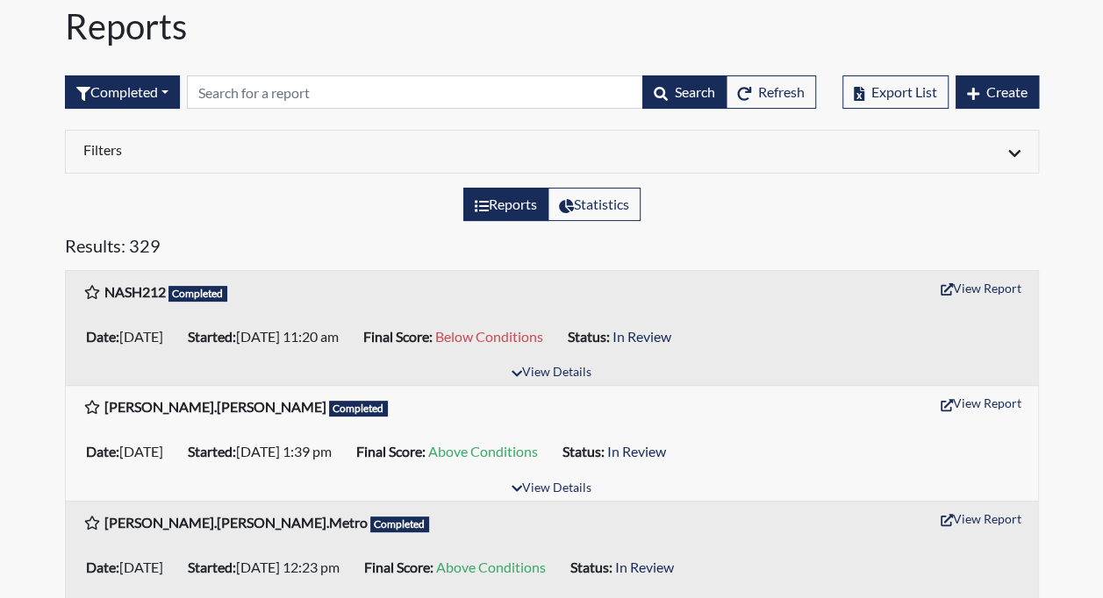
scroll to position [67, 0]
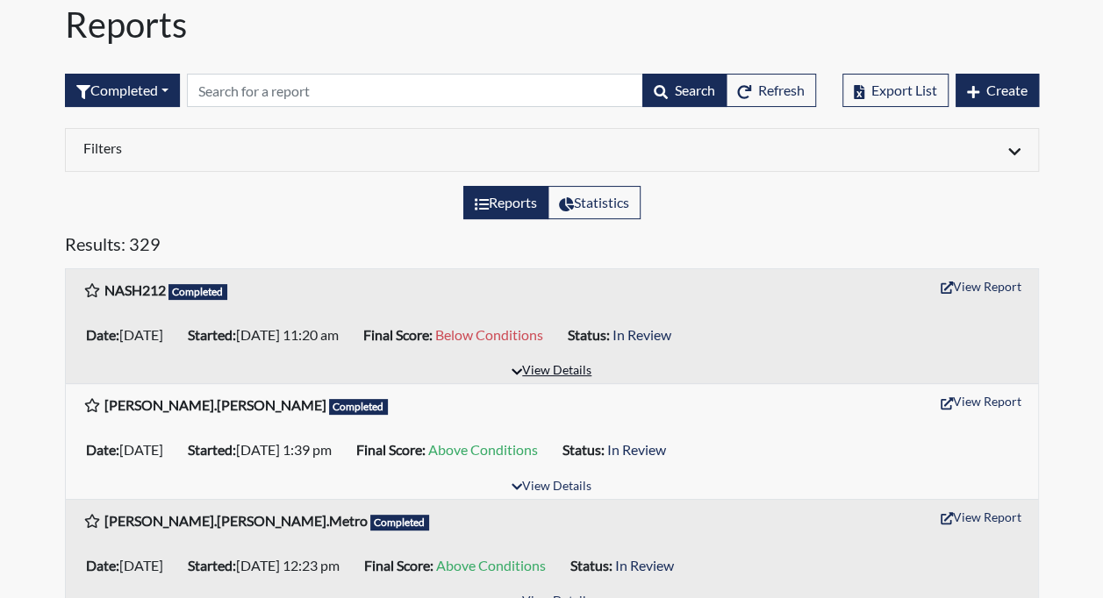
click at [571, 363] on button "View Details" at bounding box center [552, 372] width 96 height 24
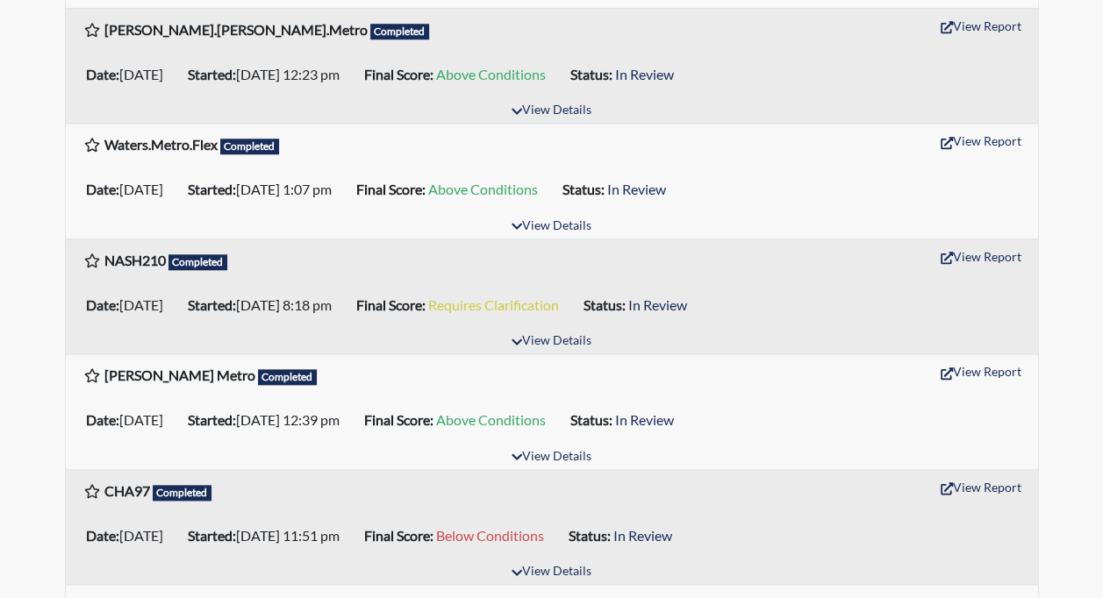
scroll to position [756, 0]
click at [557, 329] on button "View Details" at bounding box center [552, 341] width 96 height 24
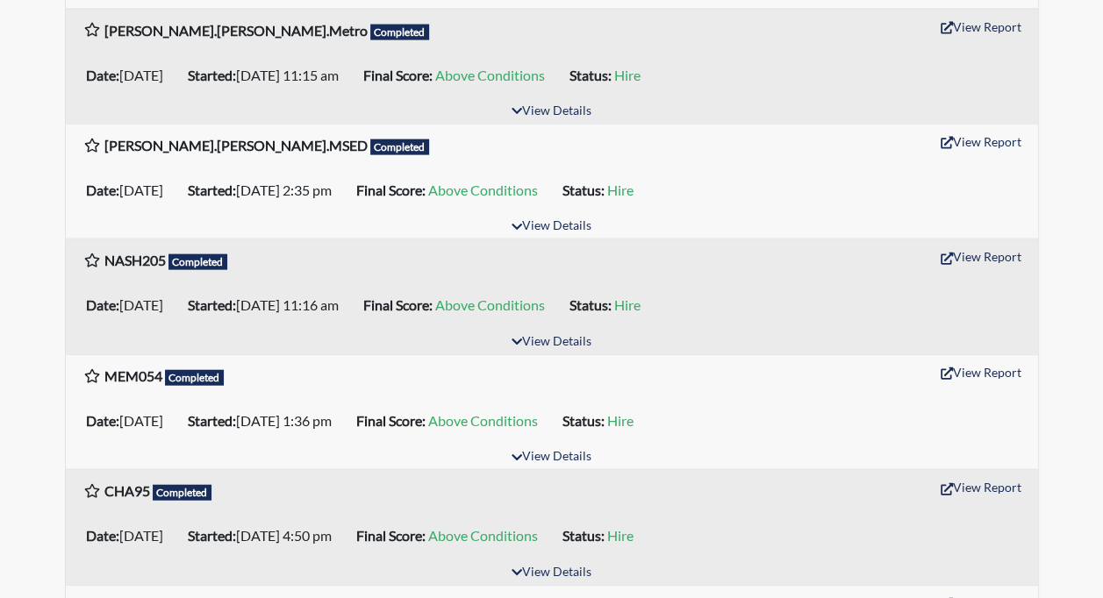
scroll to position [1875, 0]
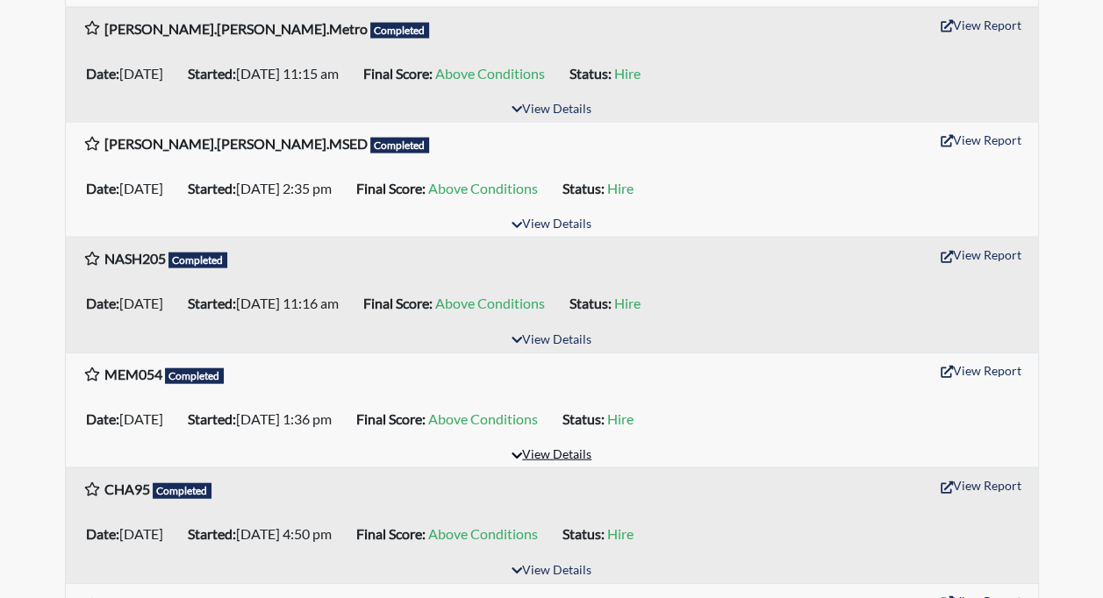
click at [553, 444] on button "View Details" at bounding box center [552, 456] width 96 height 24
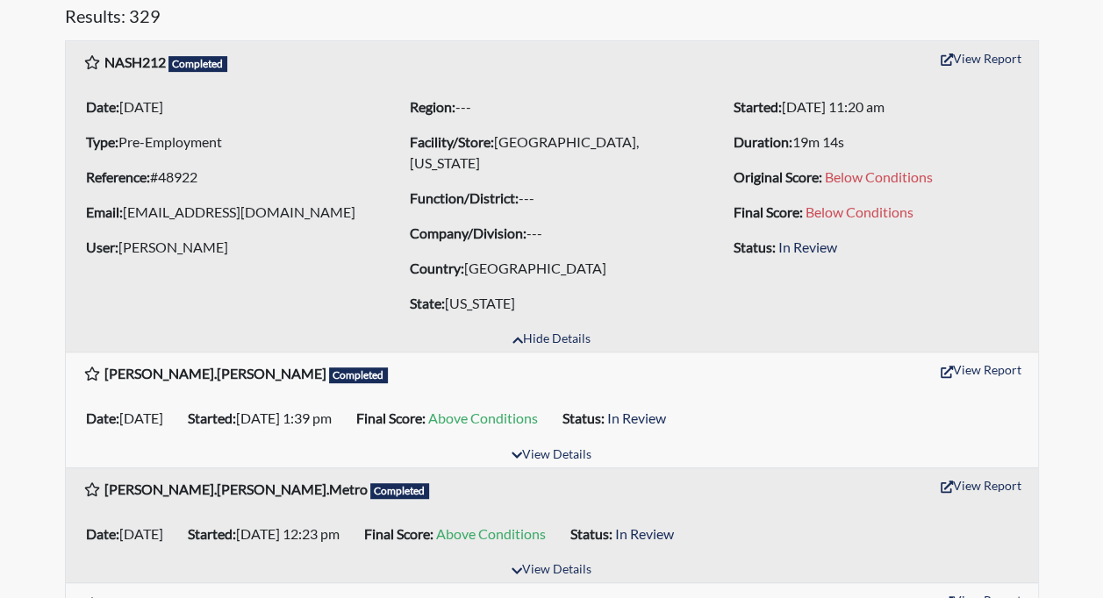
scroll to position [0, 0]
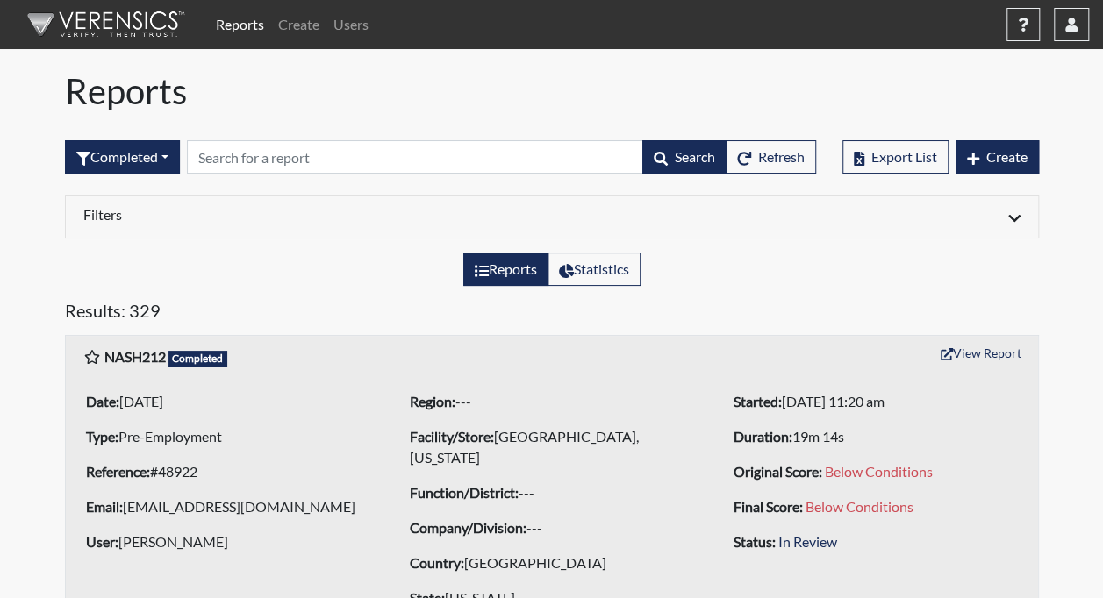
click at [253, 23] on link "Reports" at bounding box center [240, 24] width 62 height 35
click at [297, 25] on link "Create" at bounding box center [298, 24] width 55 height 35
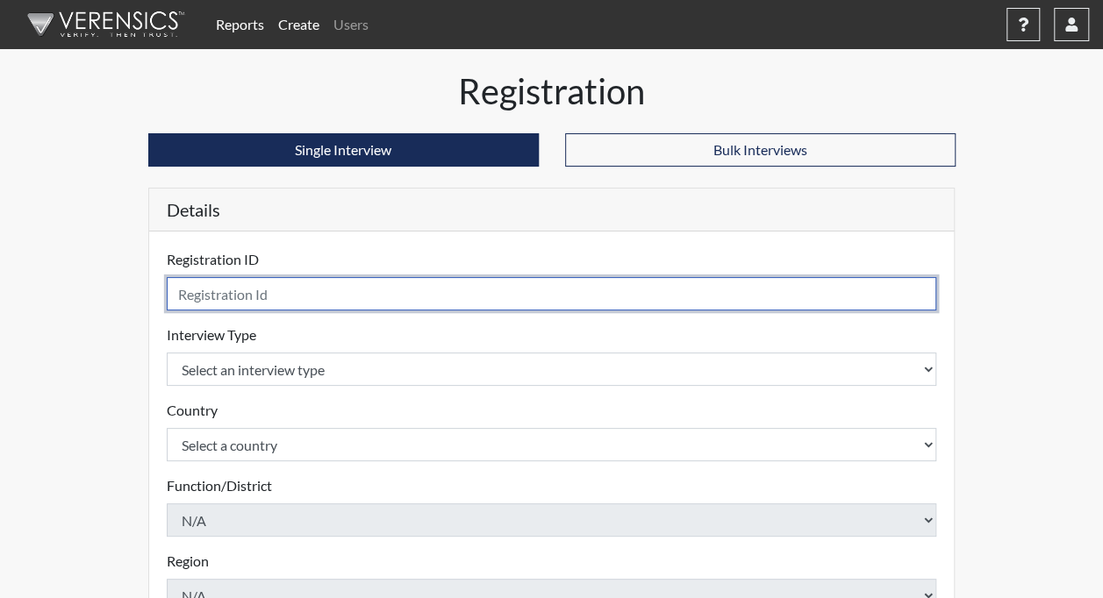
click at [285, 279] on input "text" at bounding box center [552, 293] width 770 height 33
type input "MEM056"
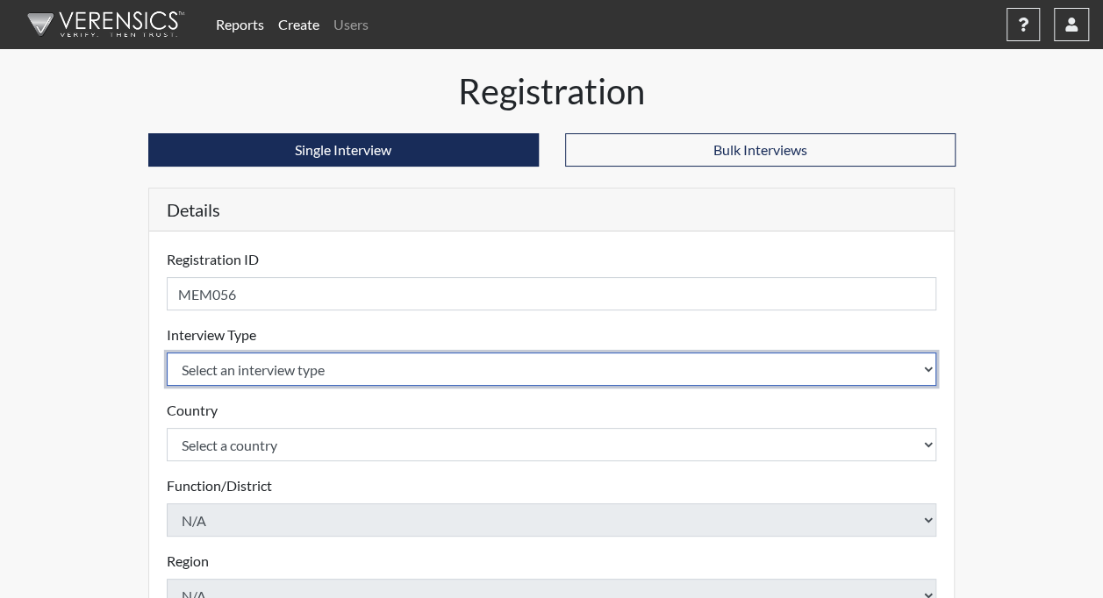
click at [339, 372] on select "Select an interview type Pre-Employment" at bounding box center [552, 369] width 770 height 33
select select "c2470aee-a530-11ea-a930-026c882af335"
click at [167, 353] on select "Select an interview type Pre-Employment" at bounding box center [552, 369] width 770 height 33
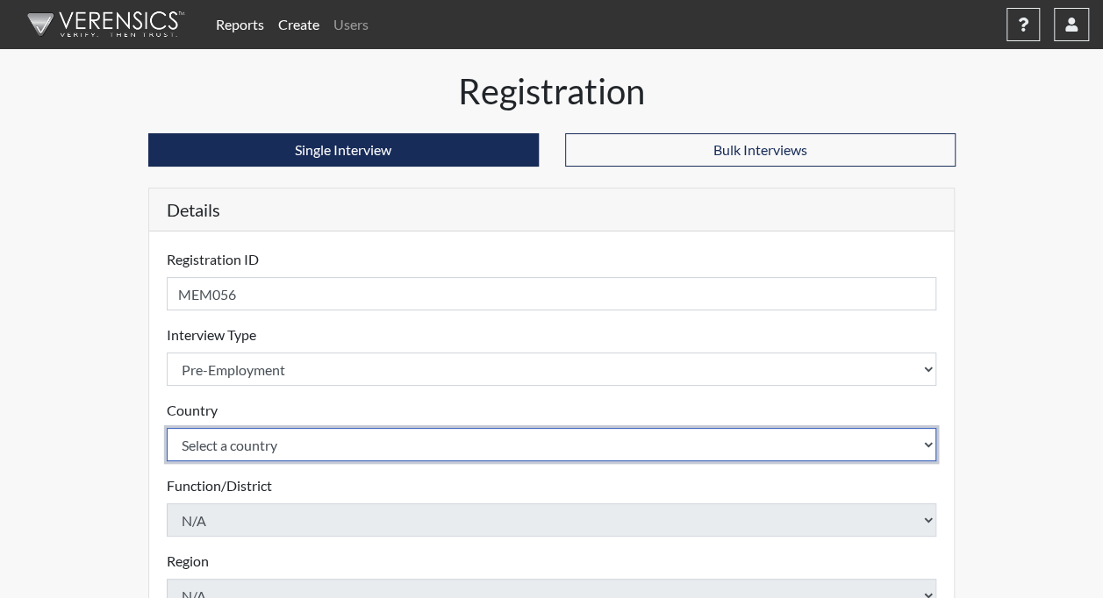
click at [267, 448] on select "Select a country [GEOGRAPHIC_DATA] [GEOGRAPHIC_DATA]" at bounding box center [552, 444] width 770 height 33
select select "united-states-of-[GEOGRAPHIC_DATA]"
click at [167, 428] on select "Select a country [GEOGRAPHIC_DATA] [GEOGRAPHIC_DATA]" at bounding box center [552, 444] width 770 height 33
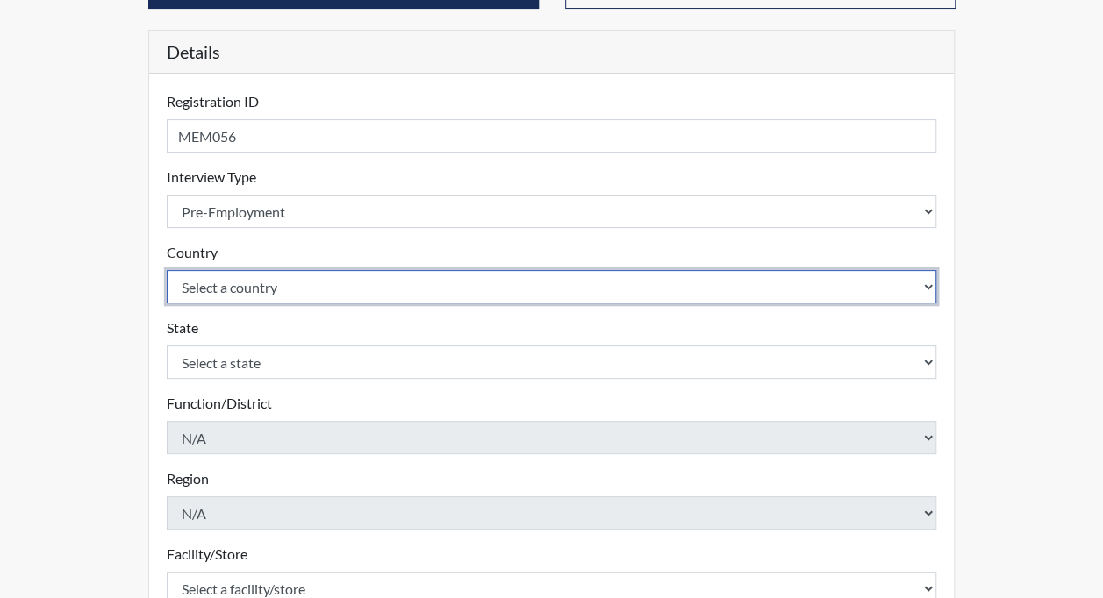
scroll to position [163, 0]
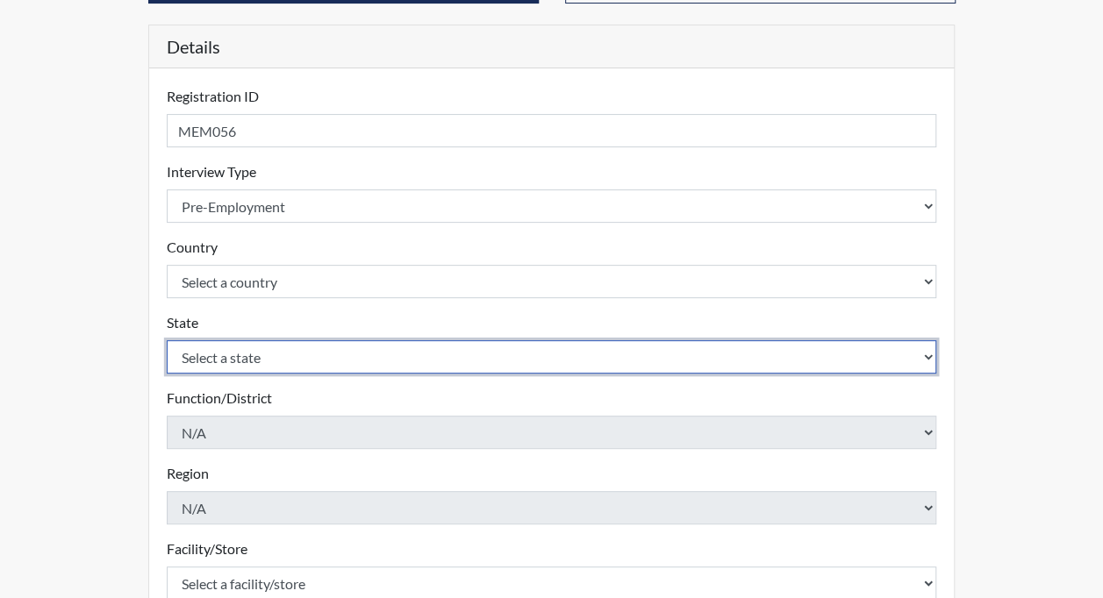
click at [261, 357] on select "Select a state [US_STATE] [US_STATE] [US_STATE] [US_STATE] [US_STATE] [US_STATE…" at bounding box center [552, 356] width 770 height 33
select select "TN"
click at [167, 340] on select "Select a state [US_STATE] [US_STATE] [US_STATE] [US_STATE] [US_STATE] [US_STATE…" at bounding box center [552, 356] width 770 height 33
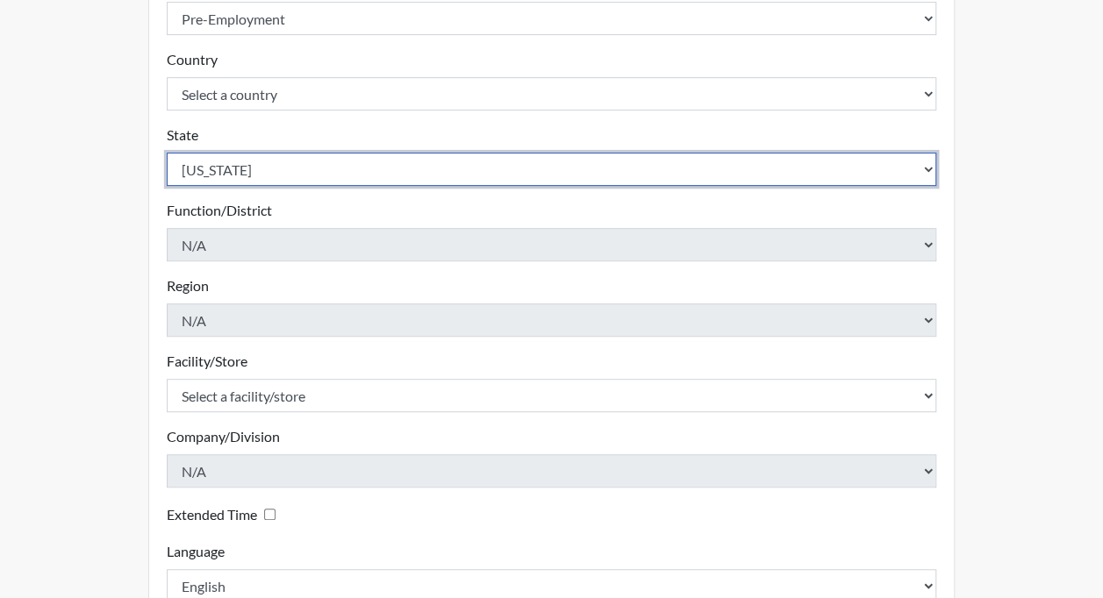
scroll to position [462, 0]
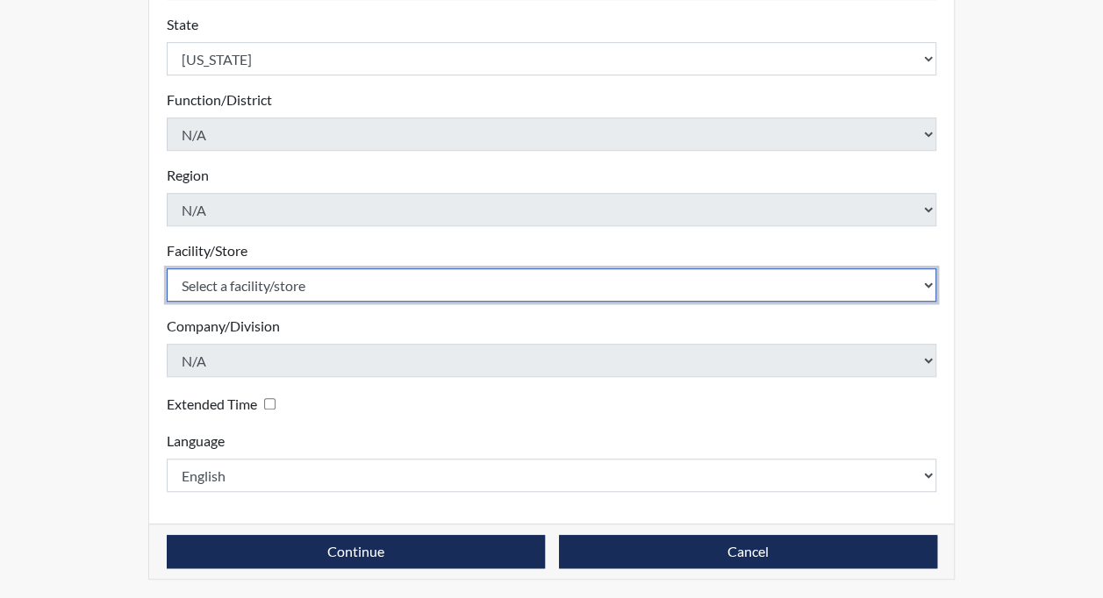
click at [297, 288] on select "Select a facility/store [GEOGRAPHIC_DATA], [US_STATE] [GEOGRAPHIC_DATA], [US_ST…" at bounding box center [552, 285] width 770 height 33
select select "df043213-243d-4079-a1dd-173c02279676"
click at [167, 269] on select "Select a facility/store [GEOGRAPHIC_DATA], [US_STATE] [GEOGRAPHIC_DATA], [US_ST…" at bounding box center [552, 285] width 770 height 33
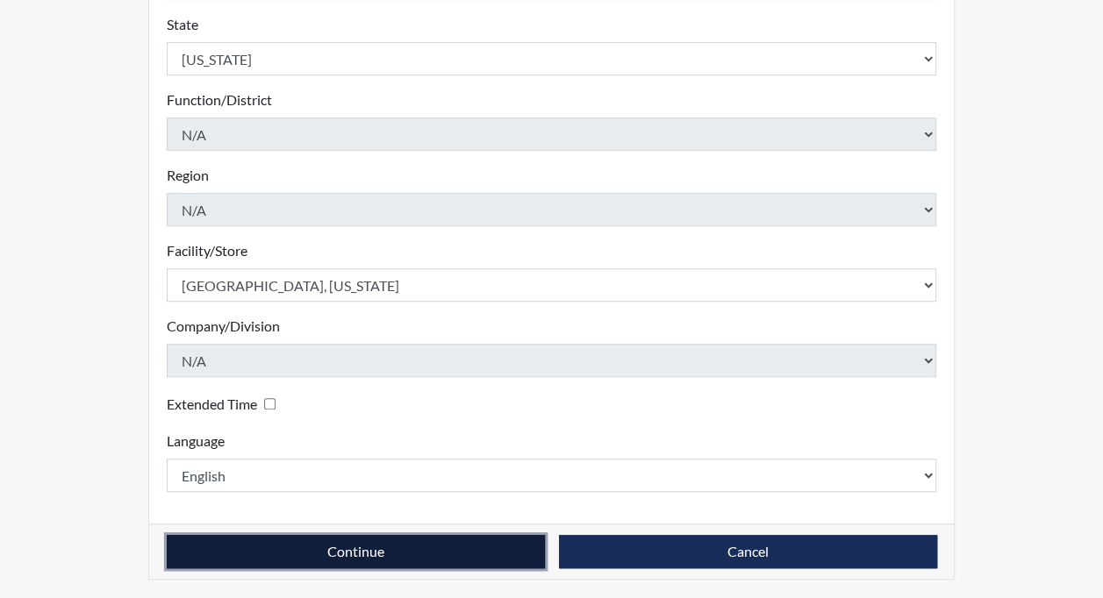
click at [347, 549] on button "Continue" at bounding box center [356, 551] width 378 height 33
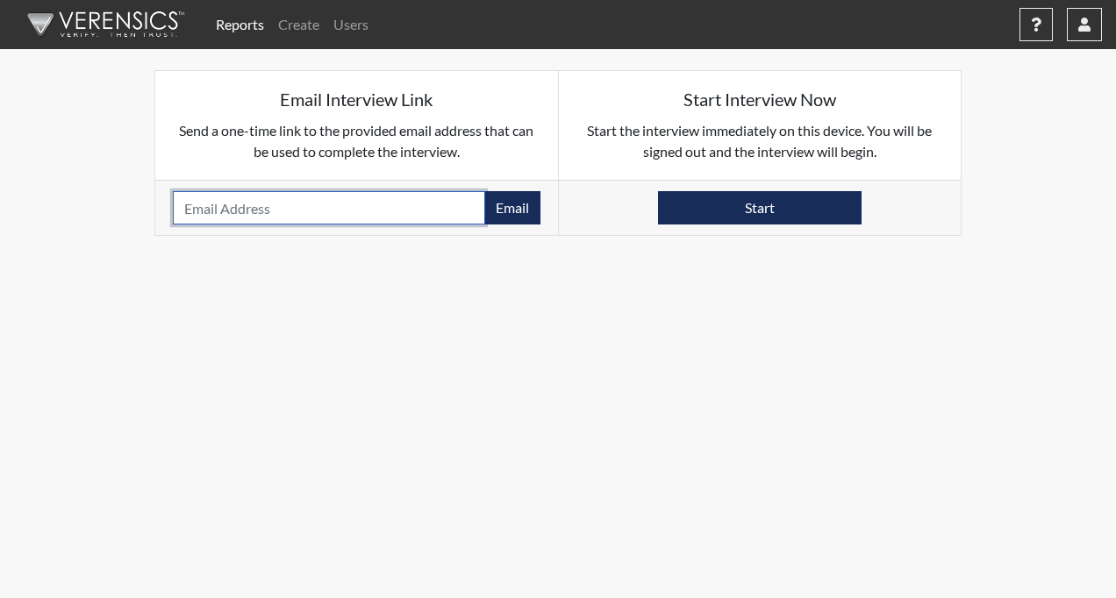
click at [362, 202] on input "email" at bounding box center [329, 207] width 312 height 33
type input "[EMAIL_ADDRESS][DOMAIN_NAME]"
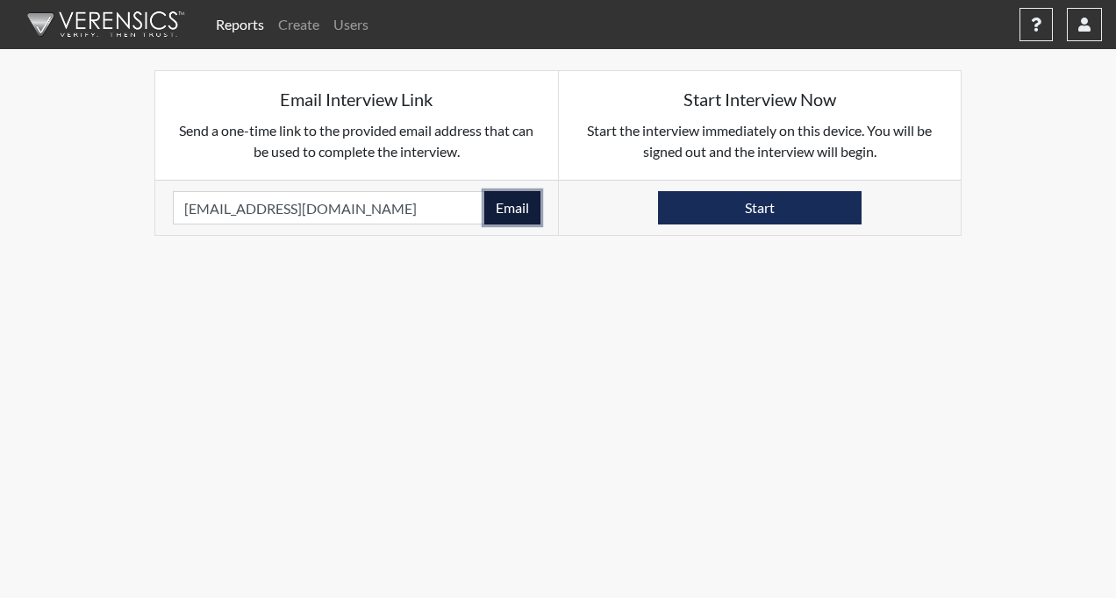
click at [507, 206] on button "Email" at bounding box center [512, 207] width 56 height 33
